Goal: Complete application form

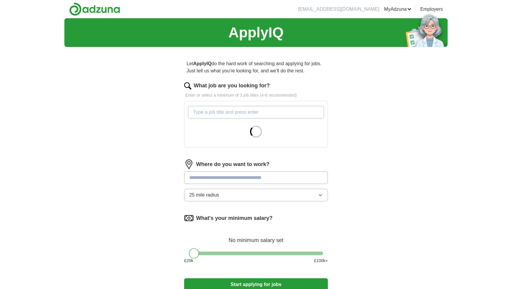
click at [259, 115] on input "What job are you looking for?" at bounding box center [256, 112] width 136 height 13
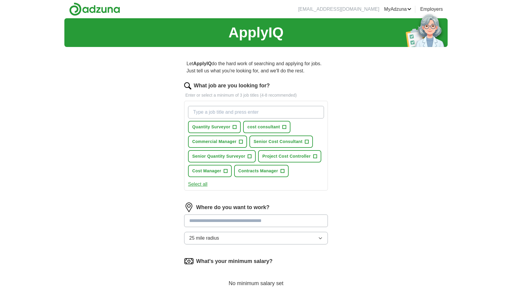
click at [249, 159] on span "+" at bounding box center [250, 156] width 4 height 5
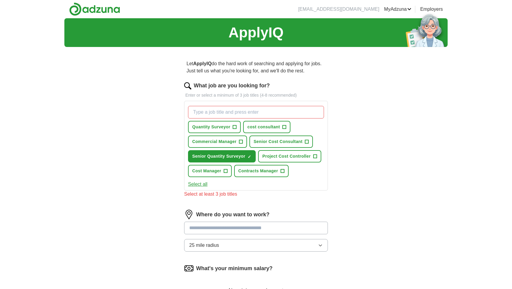
click at [284, 172] on span "+" at bounding box center [283, 171] width 4 height 5
click at [315, 158] on span "+" at bounding box center [315, 156] width 4 height 5
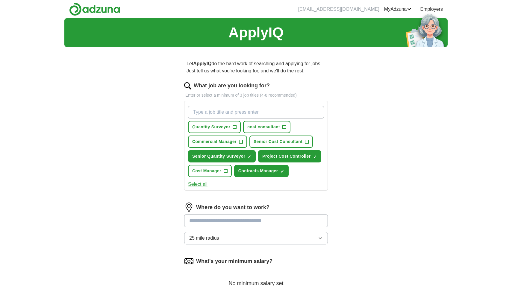
click at [310, 142] on button "Senior Cost Consultant +" at bounding box center [280, 142] width 63 height 12
click at [228, 171] on button "Cost Manager +" at bounding box center [210, 171] width 44 height 12
click at [242, 142] on span "+" at bounding box center [241, 142] width 4 height 5
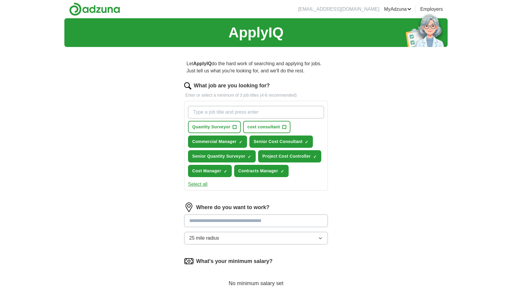
click at [203, 182] on button "Select all" at bounding box center [197, 184] width 19 height 7
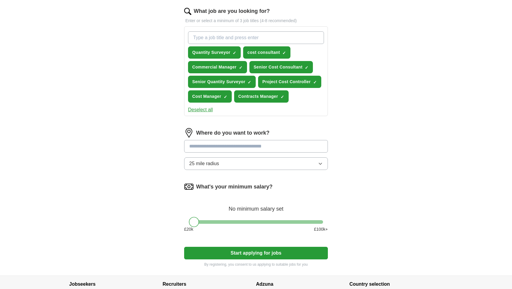
scroll to position [75, 0]
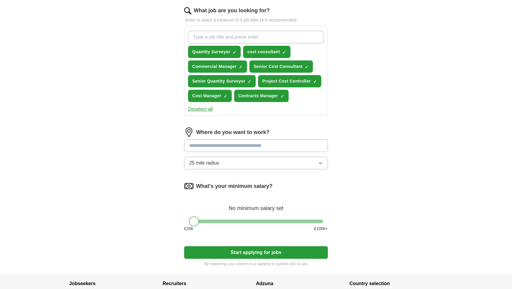
click at [278, 146] on input at bounding box center [256, 146] width 144 height 13
type input "**"
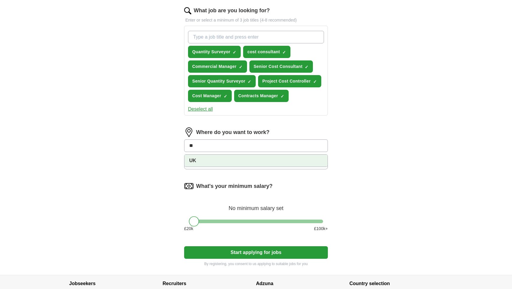
click at [255, 165] on li "UK" at bounding box center [255, 161] width 143 height 12
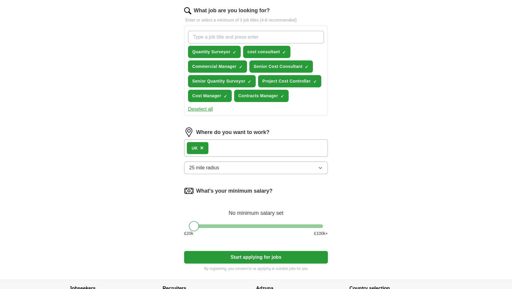
click at [261, 149] on div "UK ×" at bounding box center [256, 148] width 144 height 17
click at [253, 145] on div "UK ×" at bounding box center [256, 148] width 144 height 17
click at [228, 151] on div "UK ×" at bounding box center [256, 148] width 144 height 17
click at [231, 144] on div "UK ×" at bounding box center [256, 148] width 144 height 17
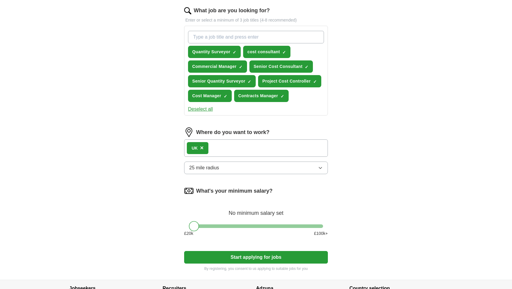
click at [248, 147] on div "UK ×" at bounding box center [256, 148] width 144 height 17
click at [203, 149] on span "×" at bounding box center [202, 148] width 4 height 7
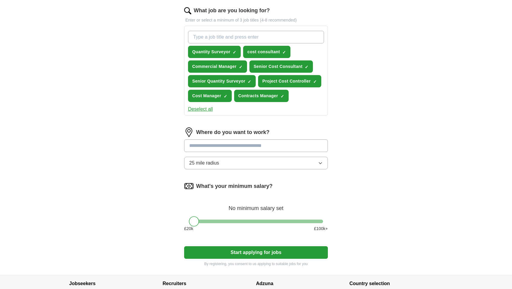
click at [219, 148] on input at bounding box center [256, 146] width 144 height 13
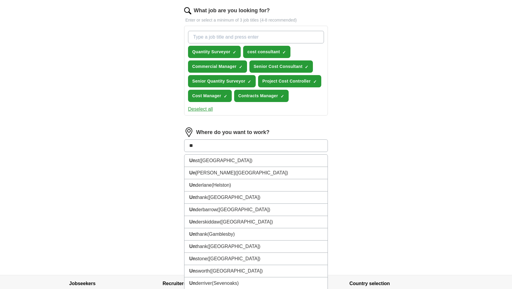
type input "*"
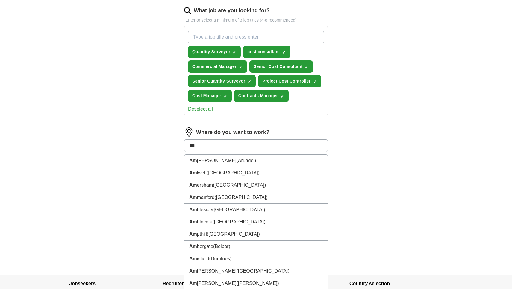
type input "****"
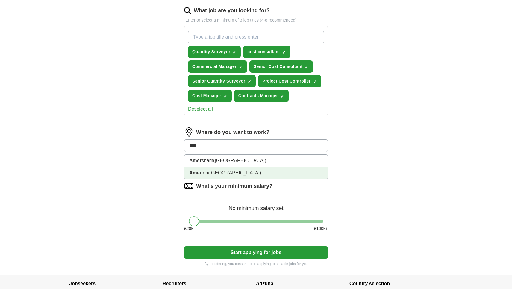
click at [220, 171] on span "([GEOGRAPHIC_DATA])" at bounding box center [234, 172] width 53 height 5
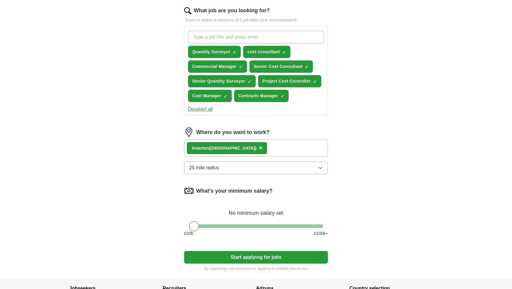
click at [254, 146] on div "[PERSON_NAME] ([PERSON_NAME]) ×" at bounding box center [256, 148] width 144 height 17
click at [234, 169] on button "25 mile radius" at bounding box center [256, 168] width 144 height 13
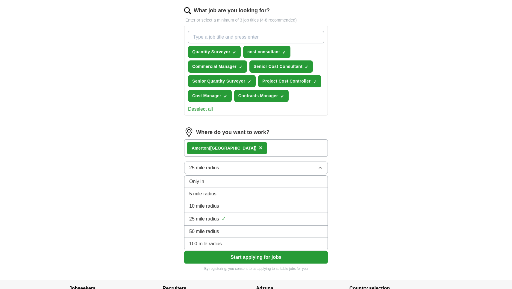
click at [235, 243] on div "100 mile radius" at bounding box center [256, 243] width 134 height 7
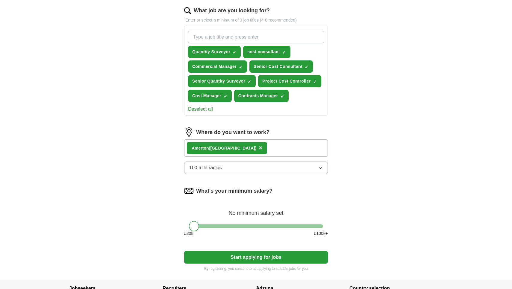
click at [337, 145] on div "Let ApplyIQ do the hard work of searching and applying for jobs. Just tell us w…" at bounding box center [256, 128] width 192 height 303
click at [290, 154] on div "[PERSON_NAME] ([PERSON_NAME]) ×" at bounding box center [256, 148] width 144 height 17
click at [259, 149] on span "×" at bounding box center [261, 148] width 4 height 7
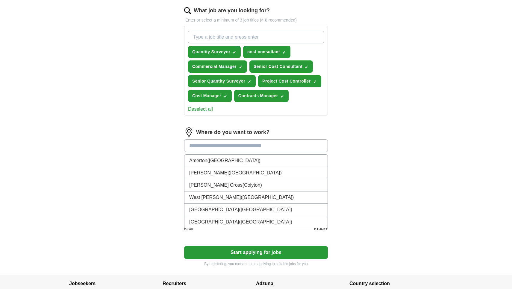
click at [233, 148] on input at bounding box center [256, 146] width 144 height 13
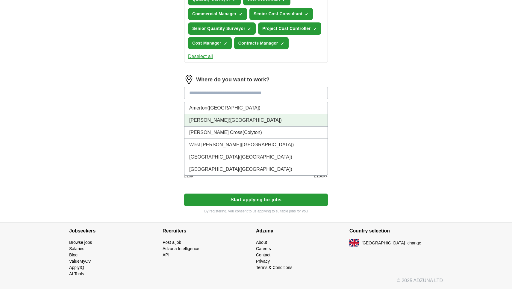
scroll to position [128, 0]
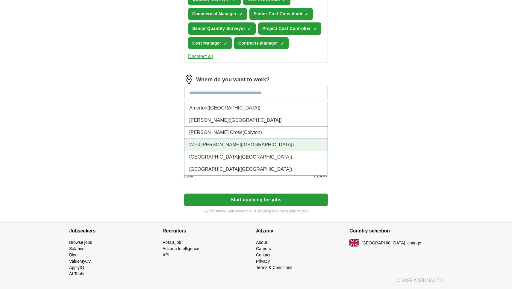
click at [241, 145] on span "([GEOGRAPHIC_DATA])" at bounding box center [267, 144] width 53 height 5
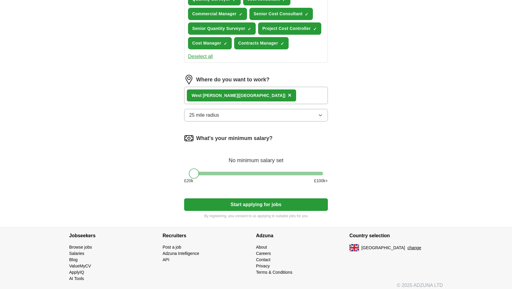
click at [249, 212] on form "What job are you looking for? Enter or select a minimum of 3 job titles (4-8 re…" at bounding box center [256, 86] width 144 height 265
click at [252, 207] on button "Start applying for jobs" at bounding box center [256, 205] width 144 height 13
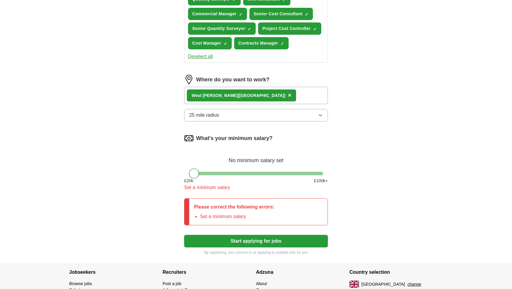
click at [211, 170] on div "What's your minimum salary? No minimum salary set £ 20 k £ 100 k+ Set a minimum…" at bounding box center [256, 165] width 144 height 63
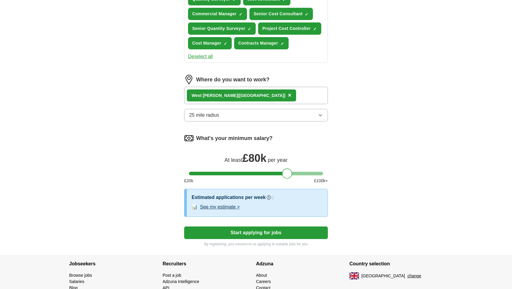
drag, startPoint x: 195, startPoint y: 174, endPoint x: 289, endPoint y: 181, distance: 94.0
click at [289, 181] on form "What job are you looking for? Enter or select a minimum of 3 job titles (4-8 re…" at bounding box center [256, 100] width 144 height 293
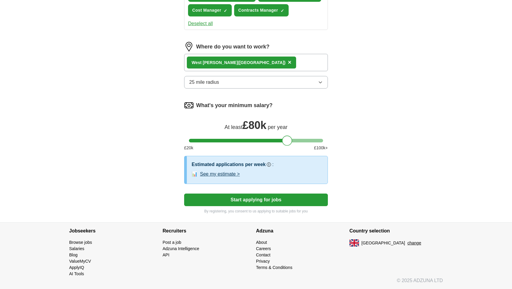
scroll to position [161, 0]
click at [254, 201] on button "Start applying for jobs" at bounding box center [256, 200] width 144 height 13
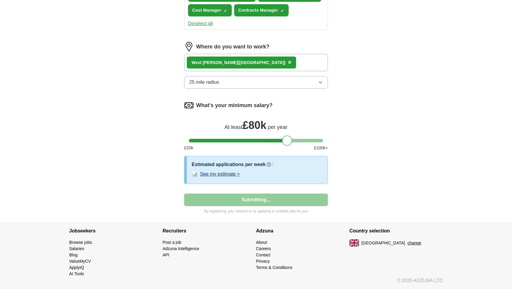
select select "**"
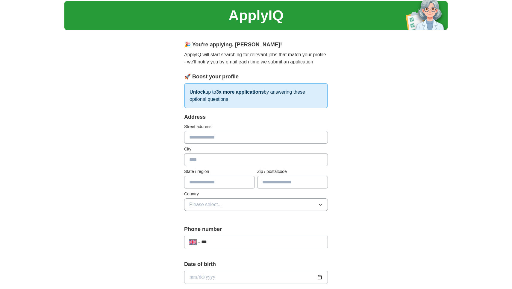
scroll to position [21, 0]
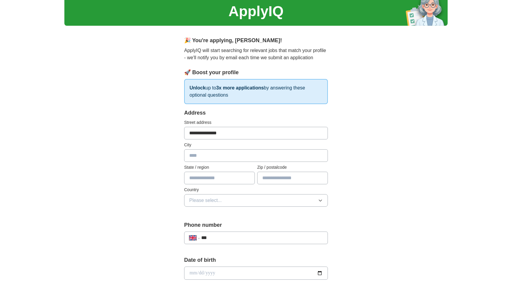
type input "**********"
click at [378, 172] on div "**********" at bounding box center [255, 265] width 383 height 537
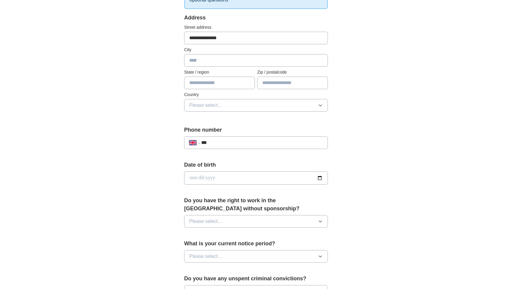
scroll to position [117, 0]
select select "**"
type input "**********"
click at [278, 177] on input "date" at bounding box center [256, 177] width 144 height 13
type input "**********"
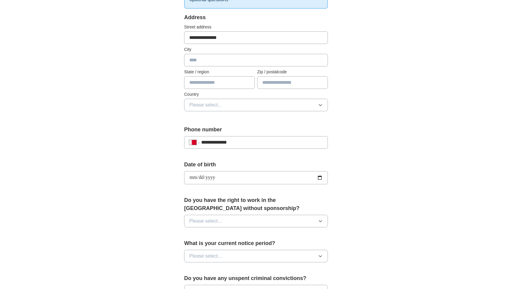
click at [370, 172] on div "**********" at bounding box center [255, 169] width 383 height 537
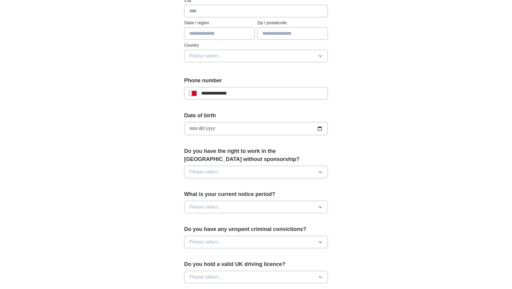
scroll to position [170, 0]
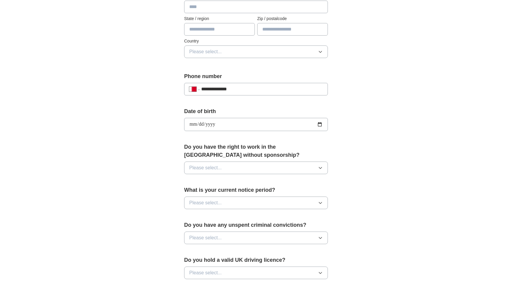
click at [252, 171] on button "Please select..." at bounding box center [256, 168] width 144 height 13
click at [228, 193] on div "No" at bounding box center [256, 193] width 134 height 7
click at [278, 208] on button "Please select..." at bounding box center [256, 203] width 144 height 13
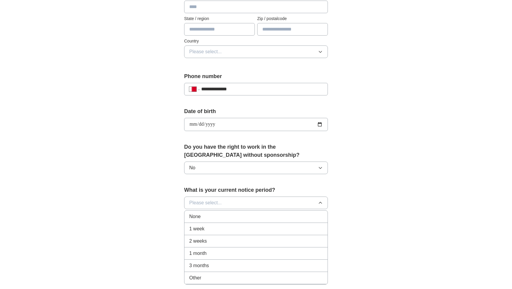
click at [230, 255] on div "1 month" at bounding box center [256, 253] width 134 height 7
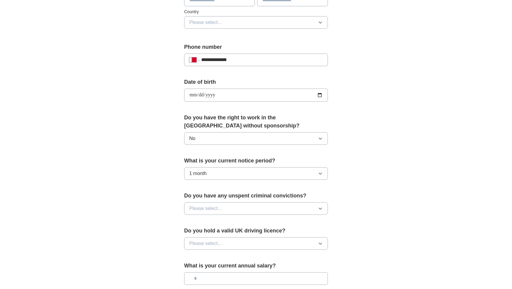
scroll to position [205, 0]
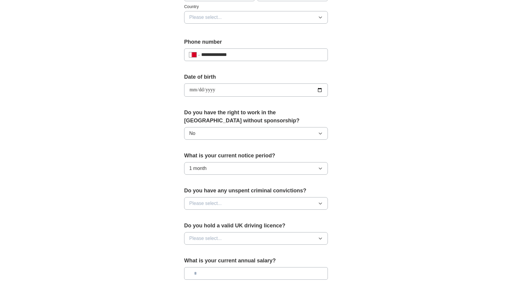
click at [304, 206] on button "Please select..." at bounding box center [256, 203] width 144 height 13
click at [248, 232] on div "No" at bounding box center [256, 229] width 134 height 7
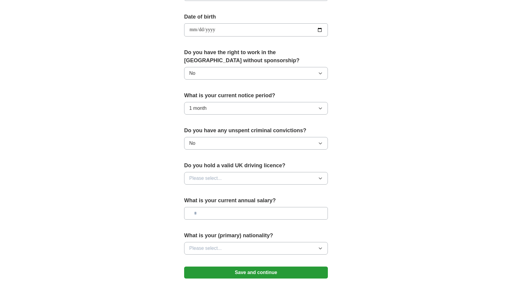
scroll to position [272, 0]
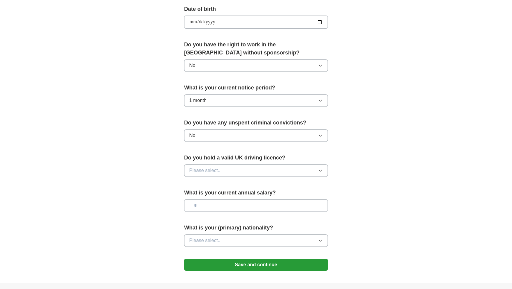
click at [291, 171] on button "Please select..." at bounding box center [256, 170] width 144 height 13
click at [252, 201] on li "No" at bounding box center [255, 197] width 143 height 12
click at [302, 210] on input "text" at bounding box center [256, 205] width 144 height 13
type input "******"
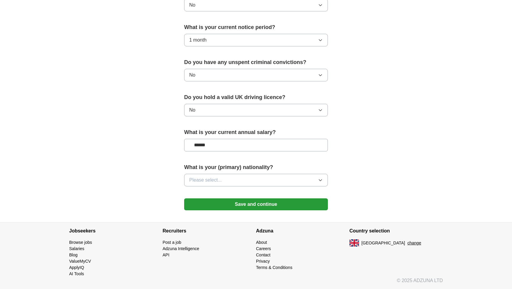
scroll to position [334, 0]
click at [278, 181] on button "Please select..." at bounding box center [256, 180] width 144 height 13
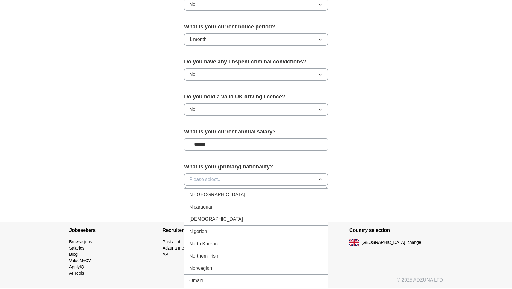
scroll to position [1559, 0]
click at [252, 219] on div "[DEMOGRAPHIC_DATA]" at bounding box center [256, 217] width 134 height 7
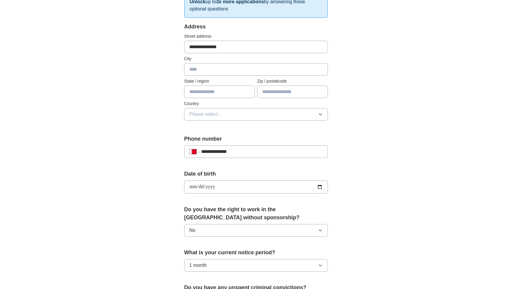
scroll to position [100, 0]
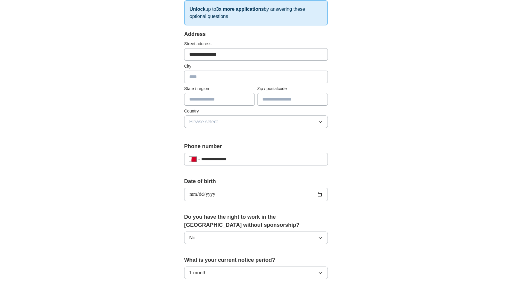
click at [300, 119] on button "Please select..." at bounding box center [256, 122] width 144 height 13
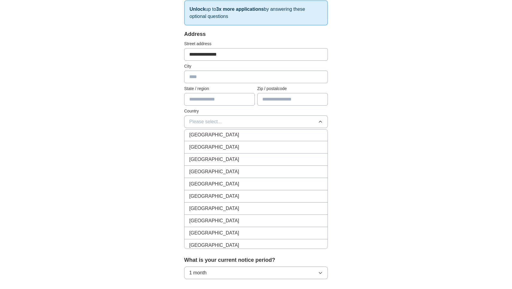
scroll to position [199, 0]
click at [222, 172] on div "[GEOGRAPHIC_DATA]" at bounding box center [256, 170] width 134 height 7
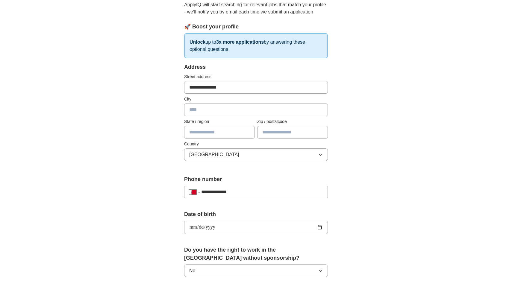
scroll to position [66, 0]
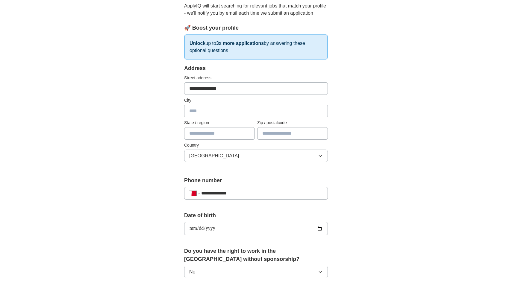
click at [253, 87] on input "**********" at bounding box center [256, 88] width 144 height 13
click at [230, 113] on input "text" at bounding box center [256, 111] width 144 height 13
type input "******"
click at [404, 147] on div "**********" at bounding box center [255, 220] width 383 height 537
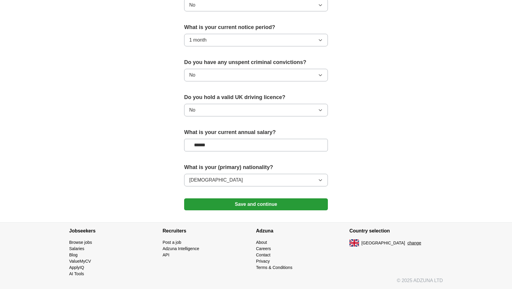
scroll to position [334, 0]
click at [251, 208] on button "Save and continue" at bounding box center [256, 205] width 144 height 12
